Goal: Find specific page/section: Find specific page/section

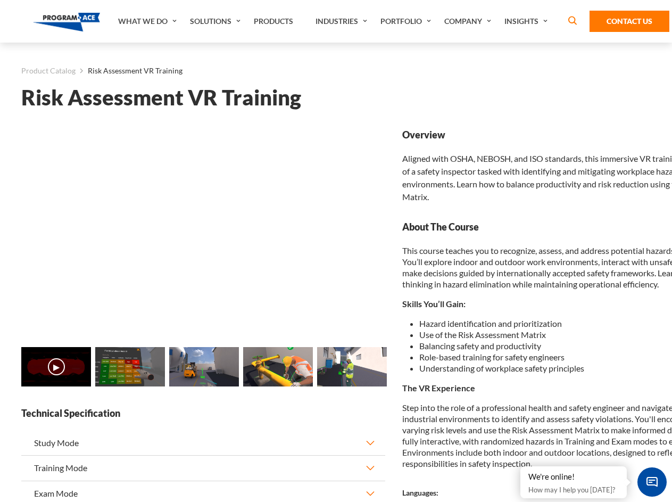
click at [217, 21] on link "Solutions" at bounding box center [217, 21] width 64 height 43
click at [0, 0] on div "AI & Computer Vision Solutions Computer Vision Quality Control AI tools for fas…" at bounding box center [0, 0] width 0 height 0
click at [0, 0] on div "AI & Computer Vision Solutions Virtual Training Solutions Virtual Tour Solution…" at bounding box center [0, 0] width 0 height 0
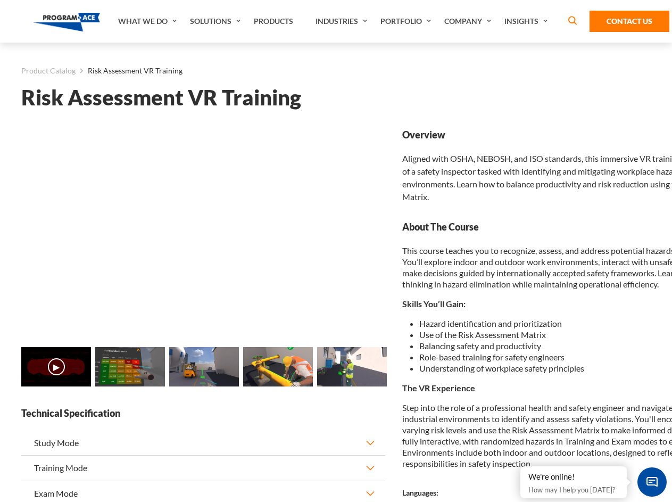
click at [0, 0] on div "AI & Computer Vision Solutions Virtual Training Solutions Virtual Tour Solution…" at bounding box center [0, 0] width 0 height 0
click at [0, 0] on div "AI & Computer Vision Solutions Computer Vision Quality Control AI tools for fas…" at bounding box center [0, 0] width 0 height 0
